Goal: Information Seeking & Learning: Learn about a topic

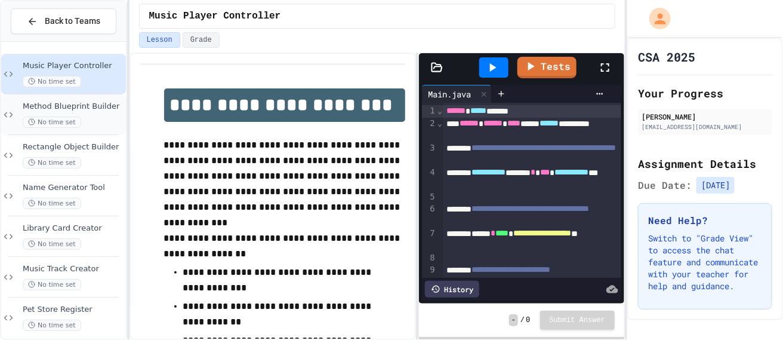
click at [84, 110] on span "Method Blueprint Builder" at bounding box center [73, 107] width 101 height 10
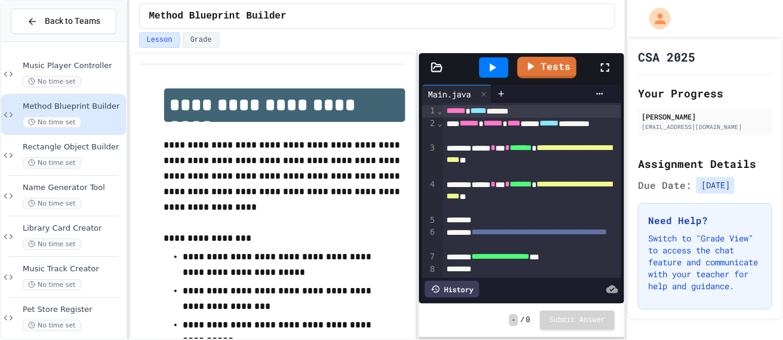
click at [498, 70] on icon at bounding box center [493, 67] width 14 height 14
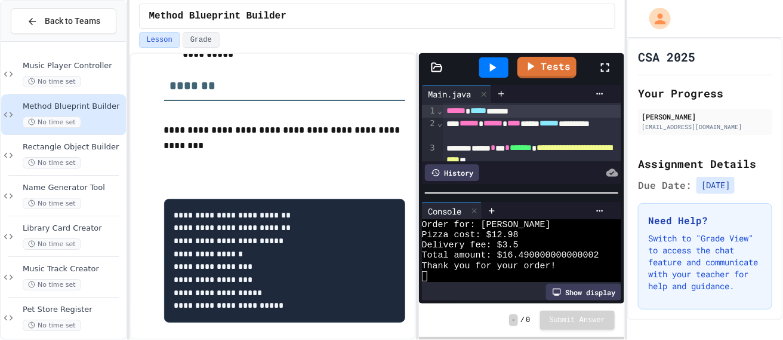
scroll to position [279, 0]
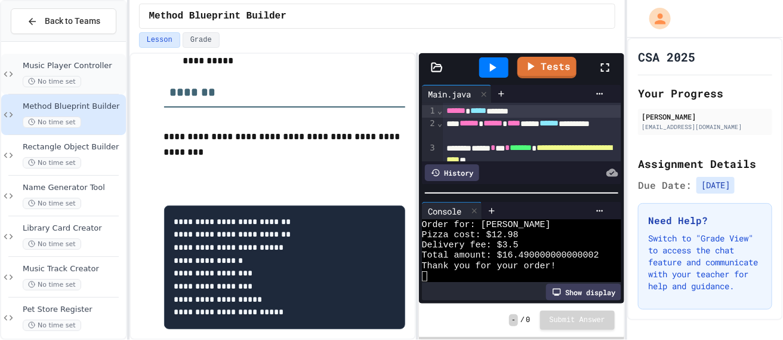
click at [92, 58] on div "Music Player Controller No time set" at bounding box center [63, 74] width 125 height 41
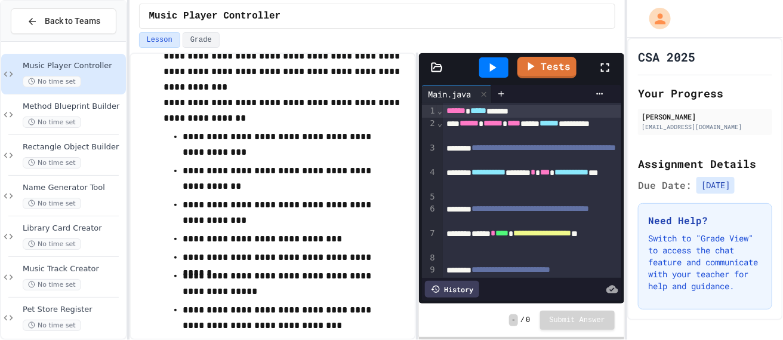
scroll to position [470, 0]
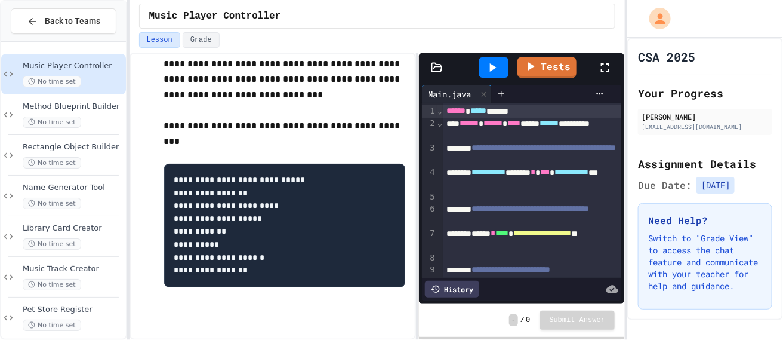
click at [488, 76] on div at bounding box center [494, 67] width 29 height 20
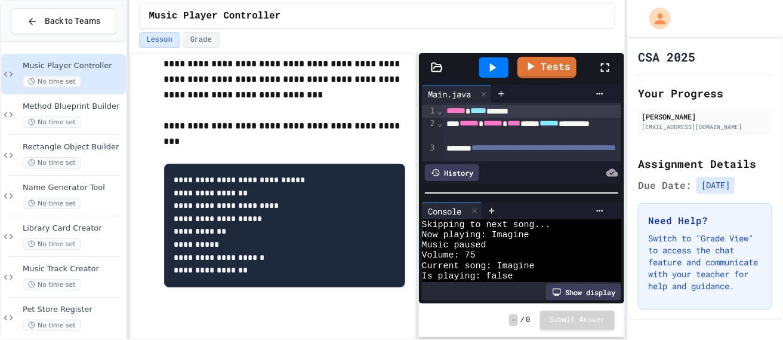
scroll to position [30, 0]
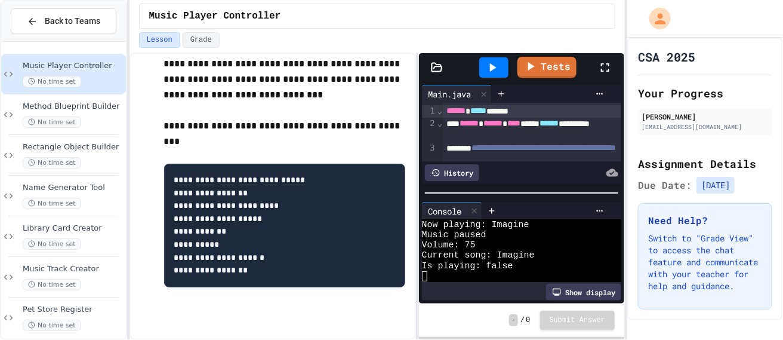
click at [560, 288] on icon at bounding box center [557, 292] width 10 height 10
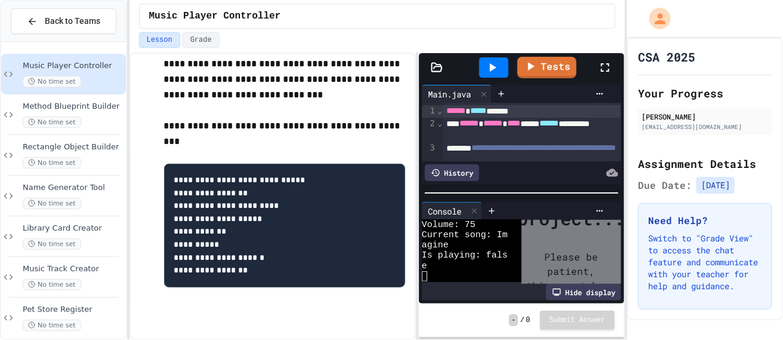
scroll to position [93, 0]
click at [560, 288] on icon at bounding box center [557, 292] width 10 height 10
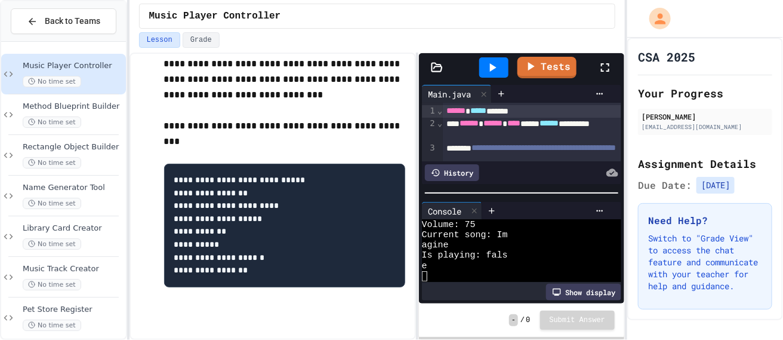
scroll to position [30, 0]
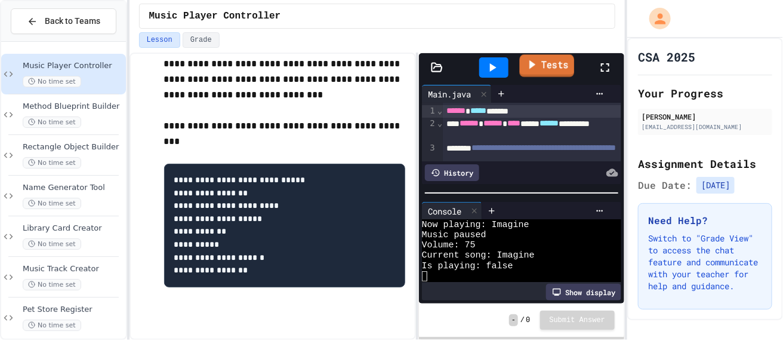
click at [548, 72] on link "Tests" at bounding box center [547, 65] width 55 height 23
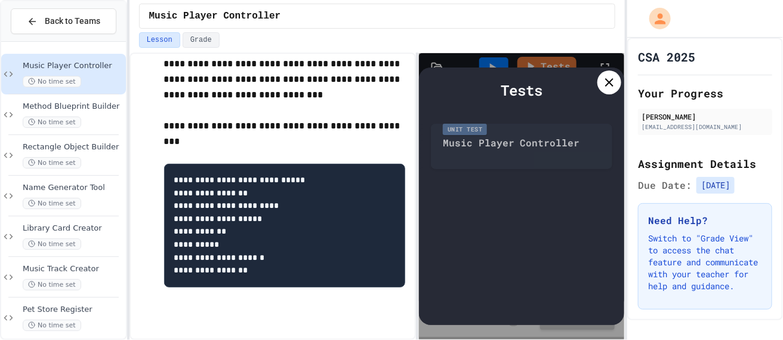
click at [548, 72] on div "Tests Unit Test Music Player Controller" at bounding box center [521, 195] width 205 height 257
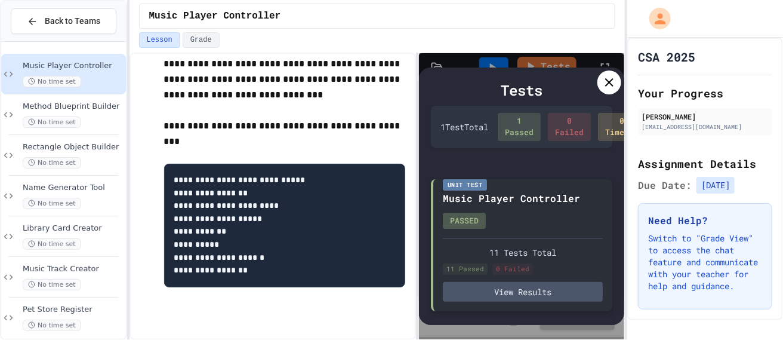
click at [500, 257] on div "11 Tests Total" at bounding box center [523, 252] width 160 height 13
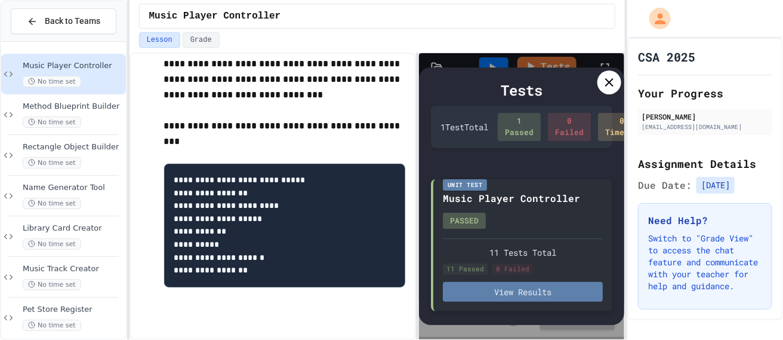
click at [494, 302] on button "View Results" at bounding box center [523, 292] width 160 height 20
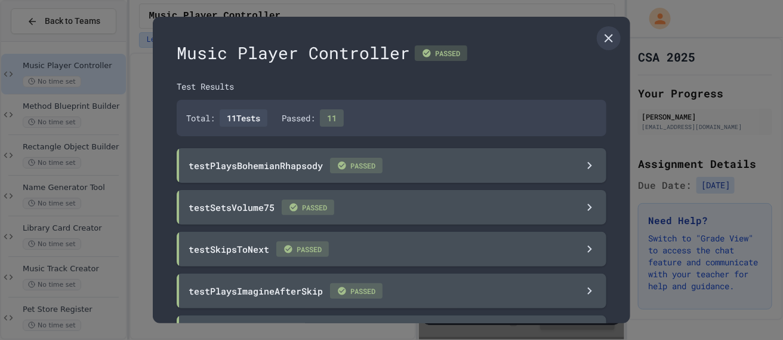
scroll to position [302, 0]
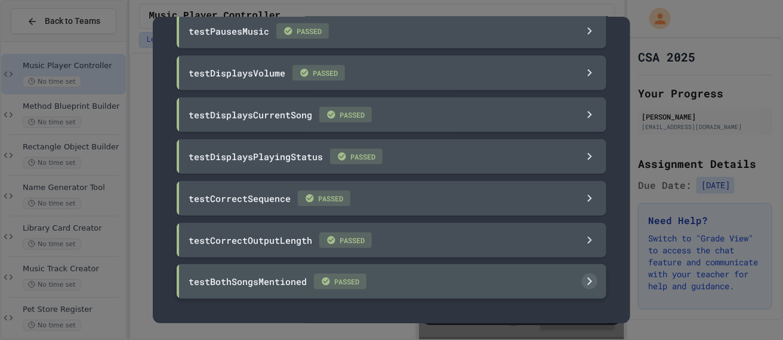
click at [531, 275] on div "testBothSongsMentioned PASSED" at bounding box center [392, 281] width 430 height 35
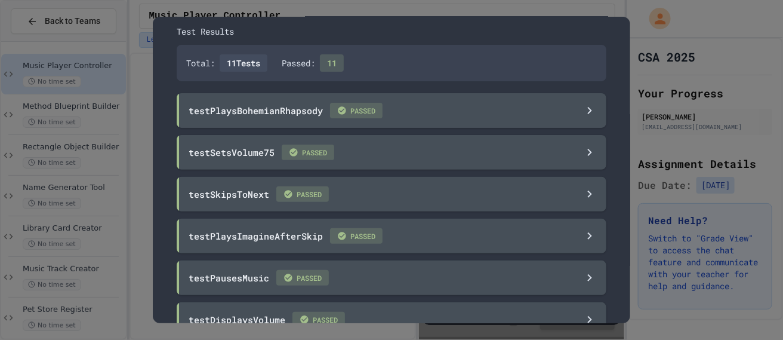
scroll to position [0, 0]
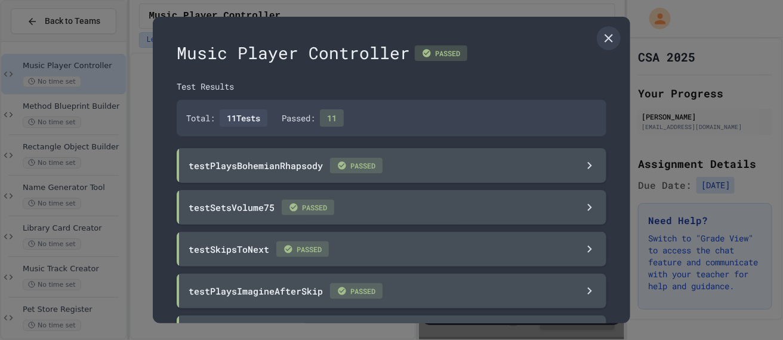
click at [530, 275] on div "testPlaysImagineAfterSkip PASSED" at bounding box center [392, 291] width 430 height 35
click at [607, 33] on icon at bounding box center [609, 38] width 14 height 14
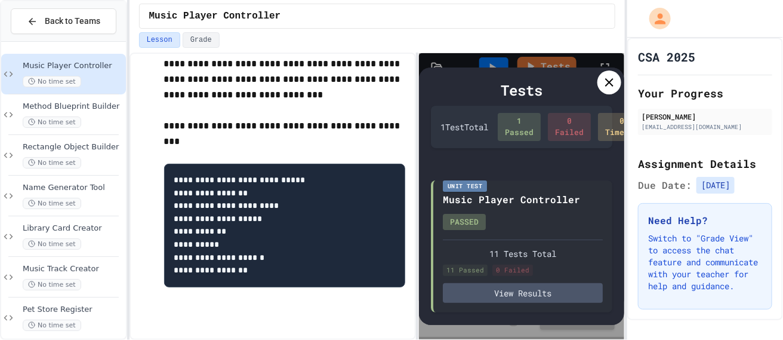
click at [597, 90] on div "Tests" at bounding box center [522, 89] width 182 height 21
click at [603, 87] on icon at bounding box center [610, 82] width 14 height 14
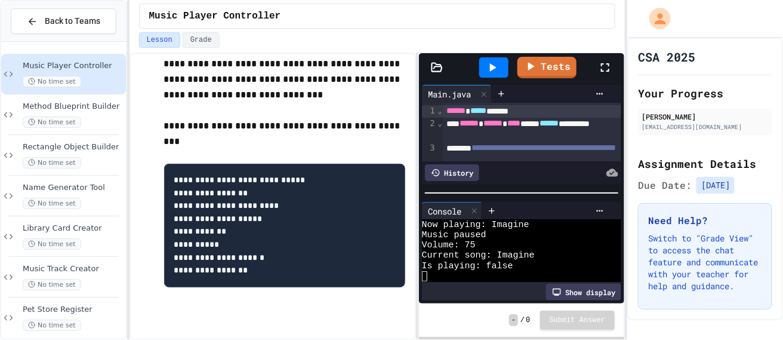
click at [164, 42] on button "Lesson" at bounding box center [159, 40] width 41 height 16
click at [586, 307] on div "- / 0 Submit Answer" at bounding box center [521, 319] width 205 height 33
click at [576, 95] on div at bounding box center [560, 94] width 99 height 10
click at [604, 36] on div "Lesson Grade" at bounding box center [377, 40] width 477 height 16
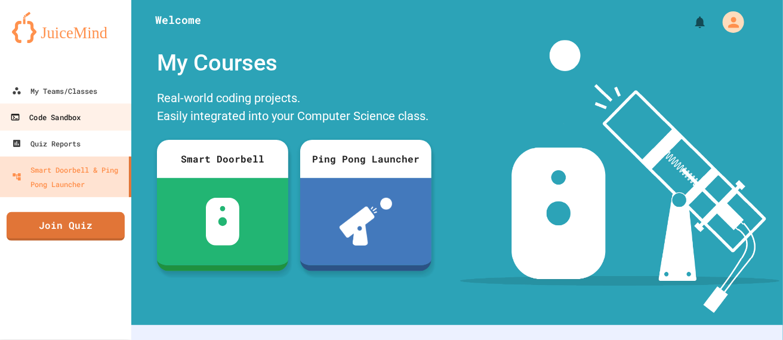
click at [80, 115] on div "Code Sandbox" at bounding box center [45, 117] width 70 height 15
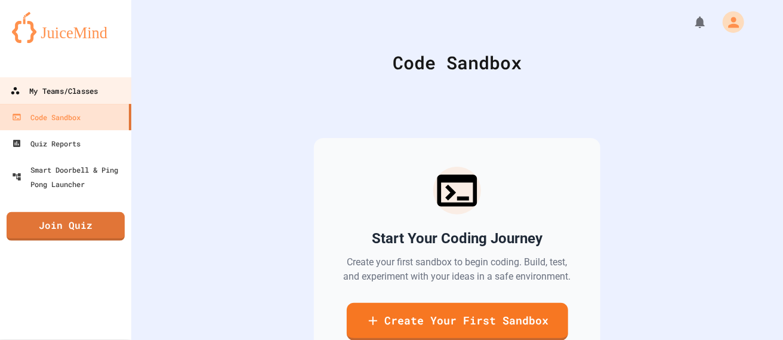
click at [85, 96] on div "My Teams/Classes" at bounding box center [54, 91] width 88 height 15
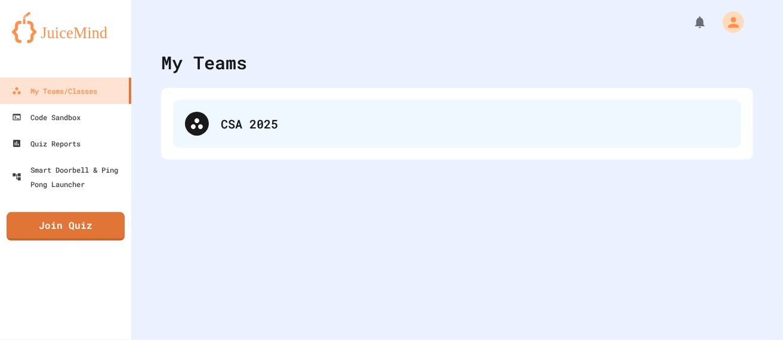
click at [334, 119] on div "CSA 2025" at bounding box center [475, 124] width 509 height 18
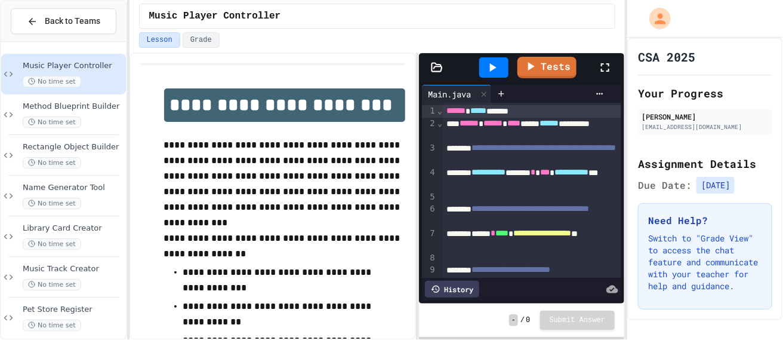
click at [490, 63] on icon at bounding box center [493, 67] width 14 height 14
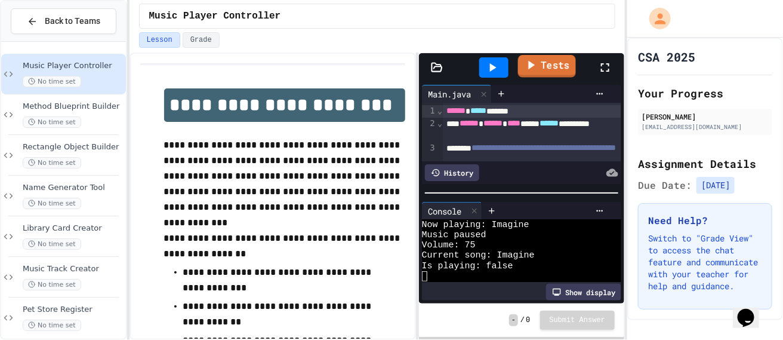
click at [560, 64] on link "Tests" at bounding box center [547, 66] width 58 height 23
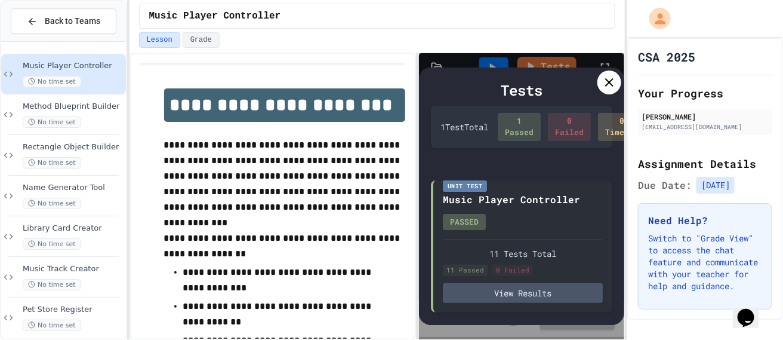
click at [604, 94] on div "Tests" at bounding box center [522, 89] width 182 height 21
click at [605, 93] on div "Tests" at bounding box center [522, 89] width 182 height 21
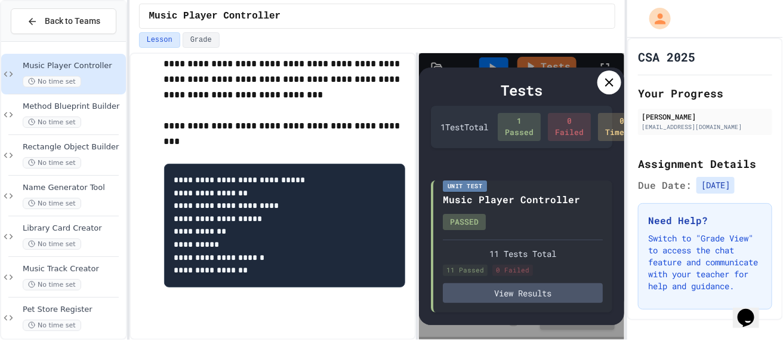
scroll to position [6, 0]
click at [616, 79] on icon at bounding box center [610, 82] width 14 height 14
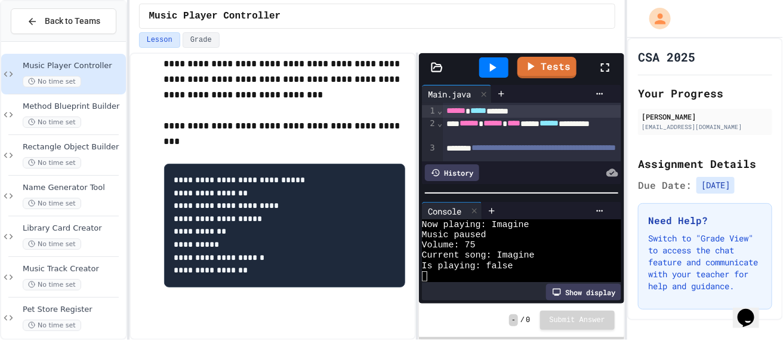
click at [435, 74] on div "Tests" at bounding box center [521, 67] width 205 height 29
click at [435, 71] on icon at bounding box center [437, 67] width 10 height 8
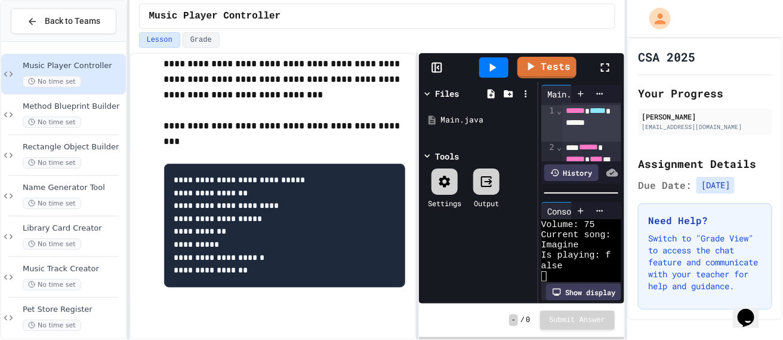
click at [481, 177] on icon at bounding box center [487, 181] width 14 height 14
click at [438, 64] on icon at bounding box center [437, 68] width 12 height 12
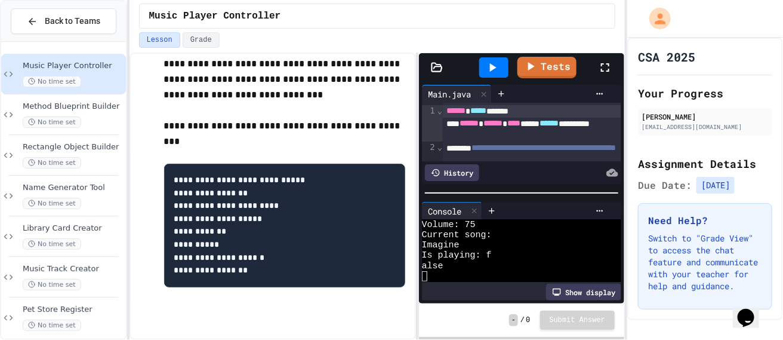
scroll to position [30, 0]
click at [93, 93] on div "Music Player Controller No time set" at bounding box center [63, 74] width 125 height 41
click at [103, 102] on span "Method Blueprint Builder" at bounding box center [73, 107] width 101 height 10
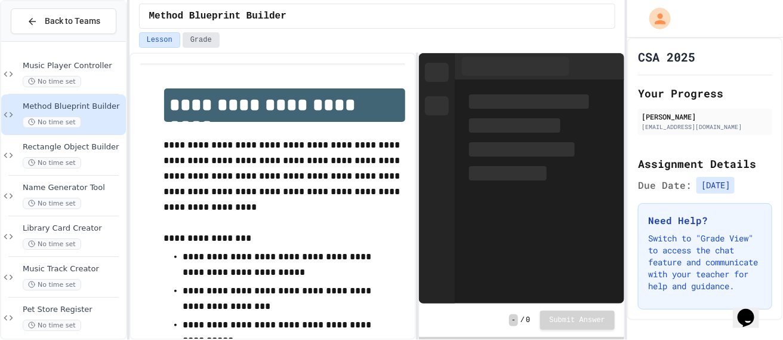
click at [201, 32] on button "Grade" at bounding box center [201, 40] width 37 height 16
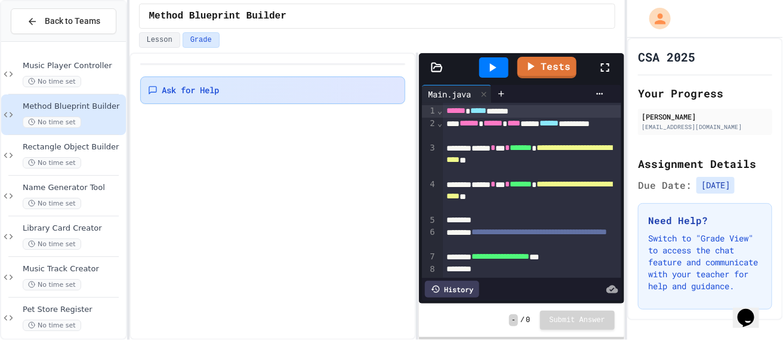
click at [345, 100] on div "Ask for Help" at bounding box center [272, 89] width 265 height 27
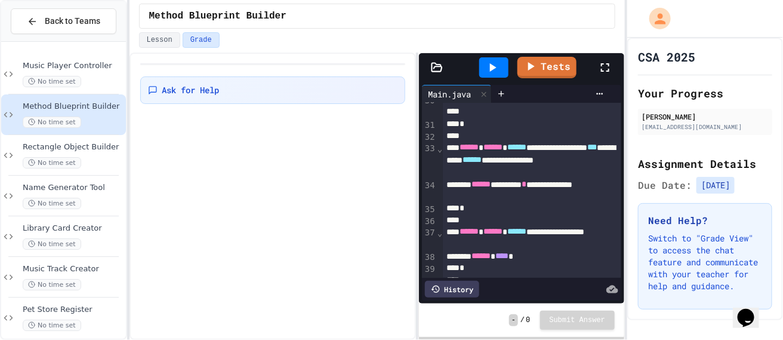
scroll to position [770, 0]
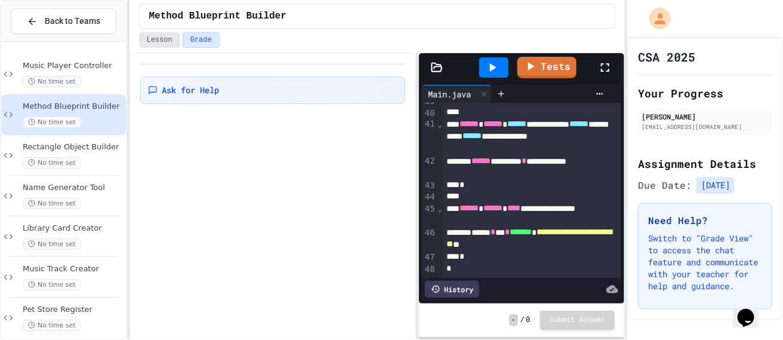
click at [162, 42] on button "Lesson" at bounding box center [159, 40] width 41 height 16
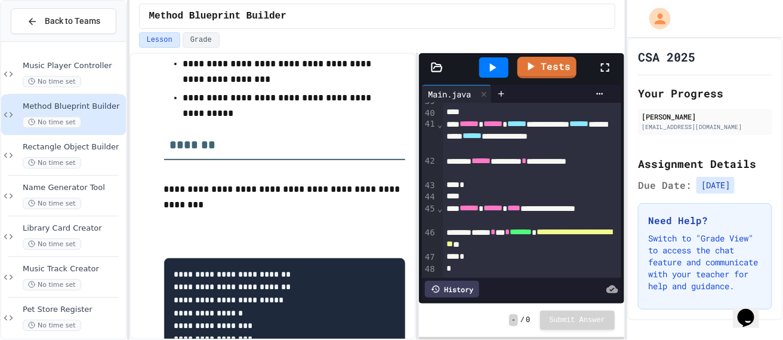
scroll to position [330, 0]
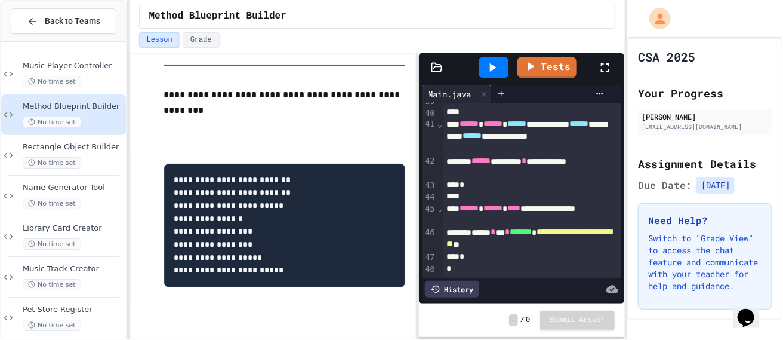
click at [272, 137] on p at bounding box center [284, 142] width 241 height 16
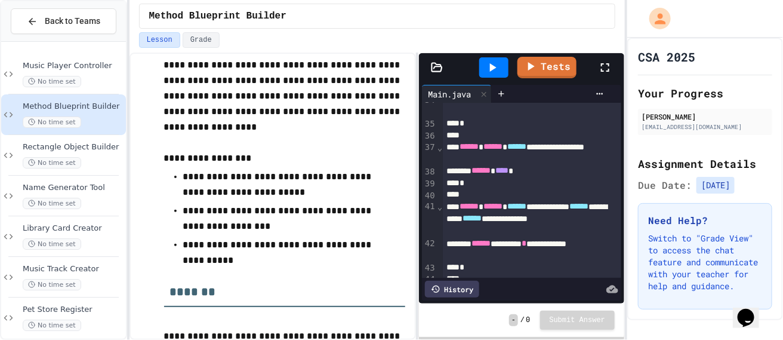
scroll to position [0, 0]
